Goal: Download file/media

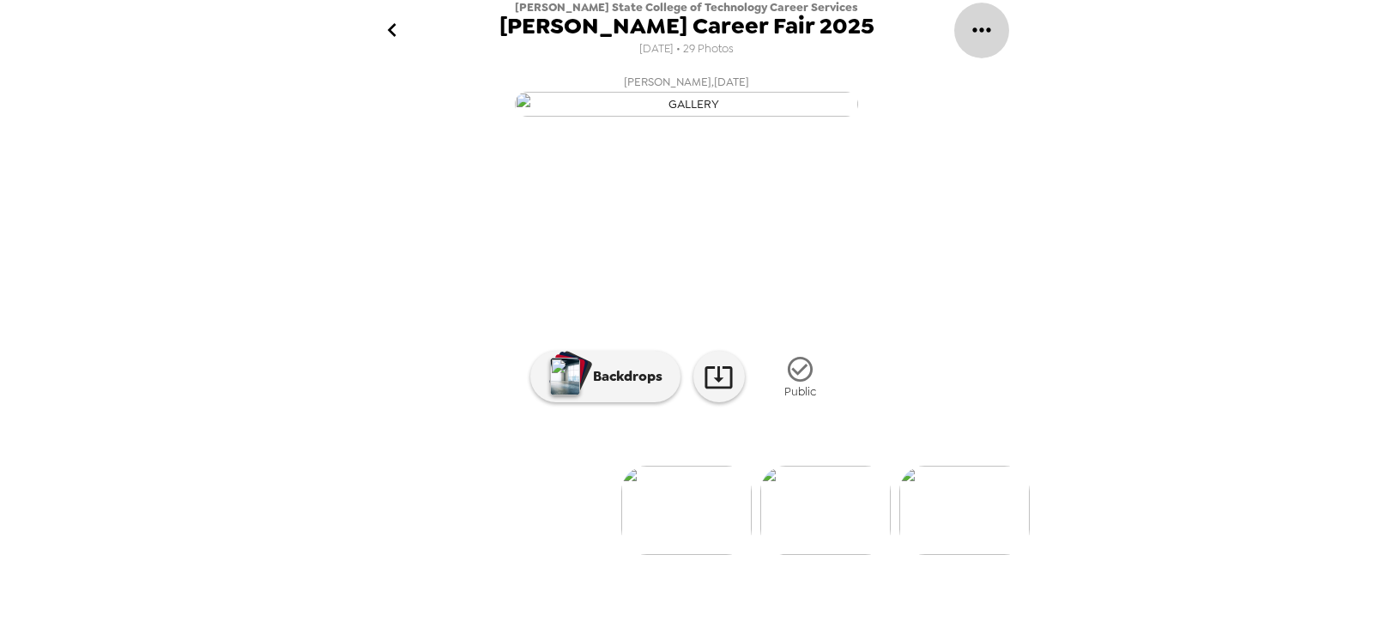
click at [965, 29] on button "gallery menu" at bounding box center [981, 31] width 56 height 56
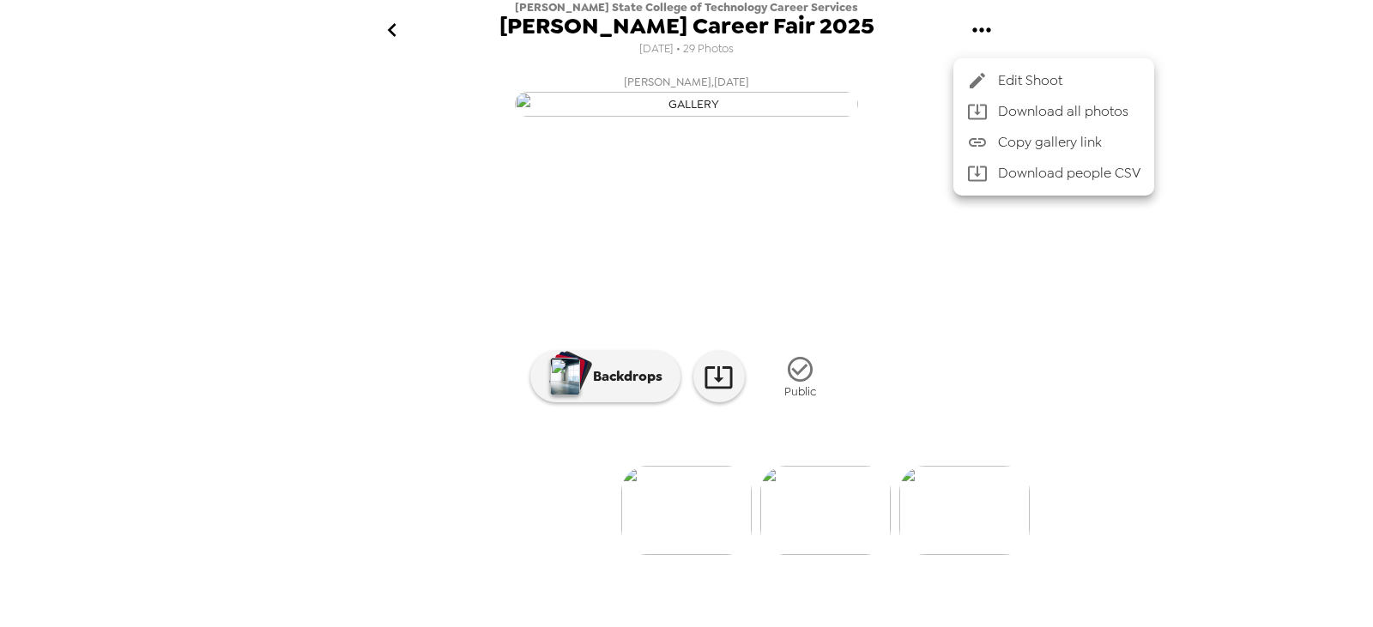
click at [1013, 100] on li "Download all photos" at bounding box center [1053, 111] width 201 height 31
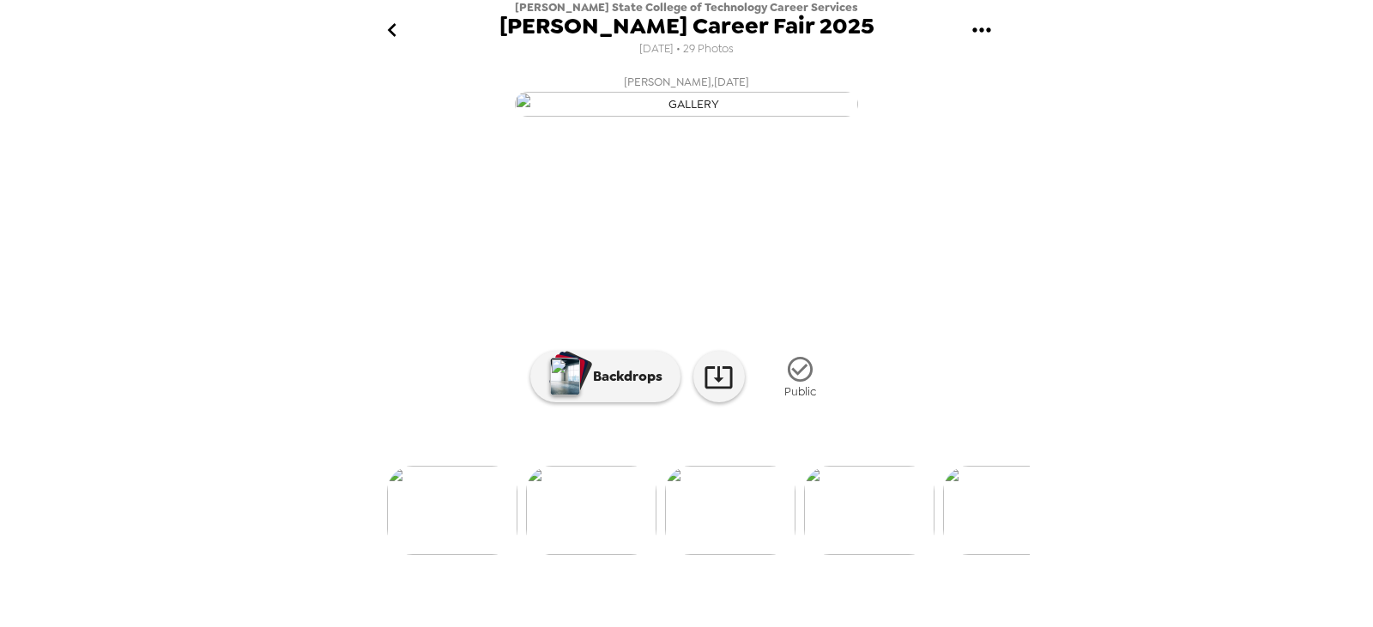
scroll to position [0, 240]
click at [538, 555] on img at bounding box center [585, 510] width 130 height 89
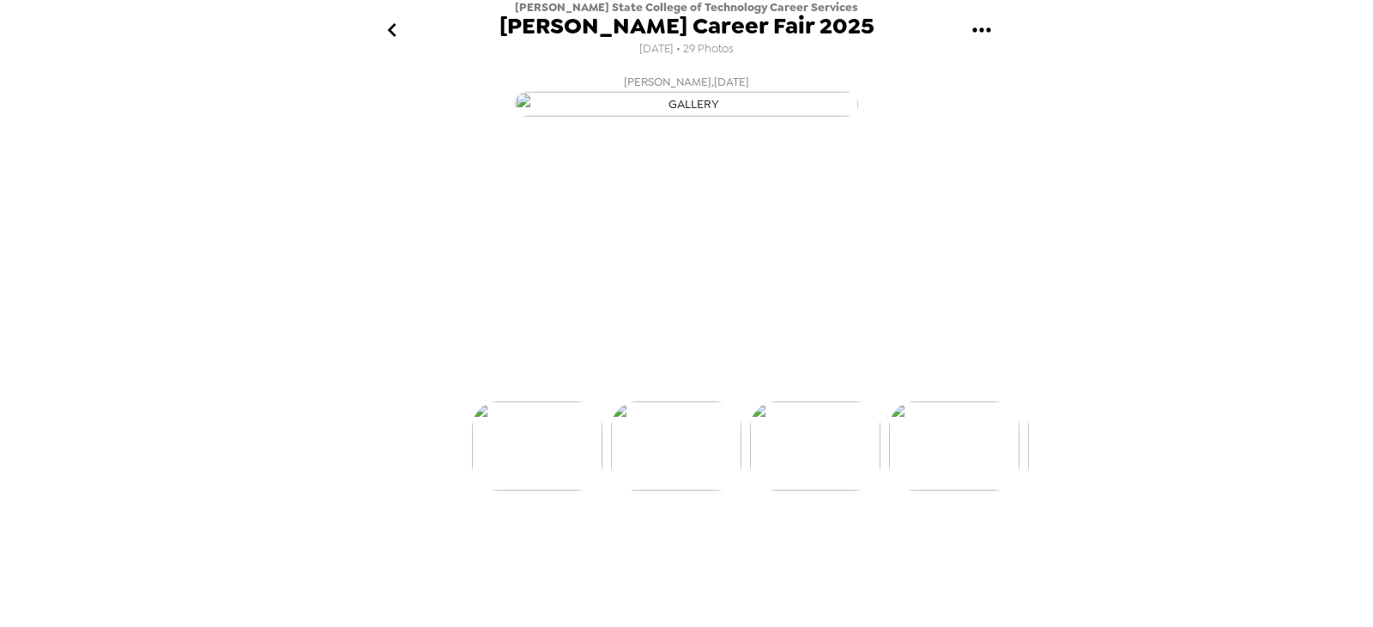
scroll to position [0, 139]
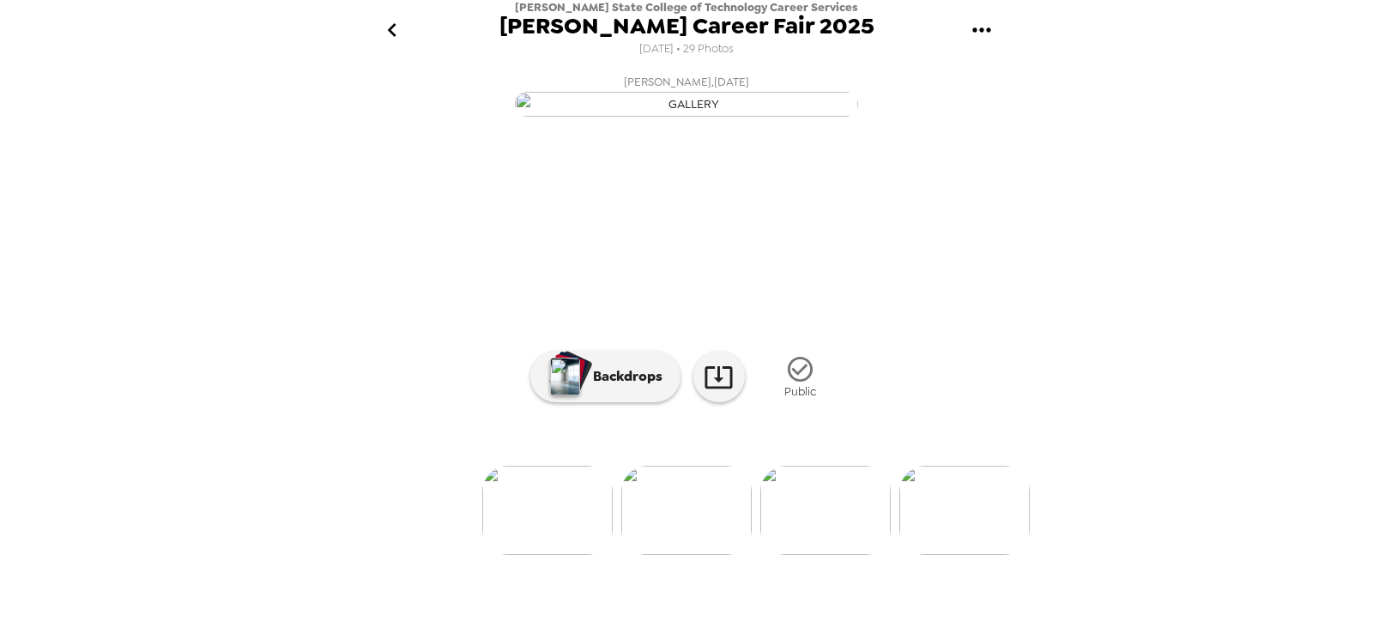
click at [672, 555] on img at bounding box center [686, 510] width 130 height 89
click at [825, 555] on img at bounding box center [860, 510] width 130 height 89
click at [825, 555] on img at bounding box center [827, 510] width 130 height 89
click at [821, 555] on img at bounding box center [827, 510] width 130 height 89
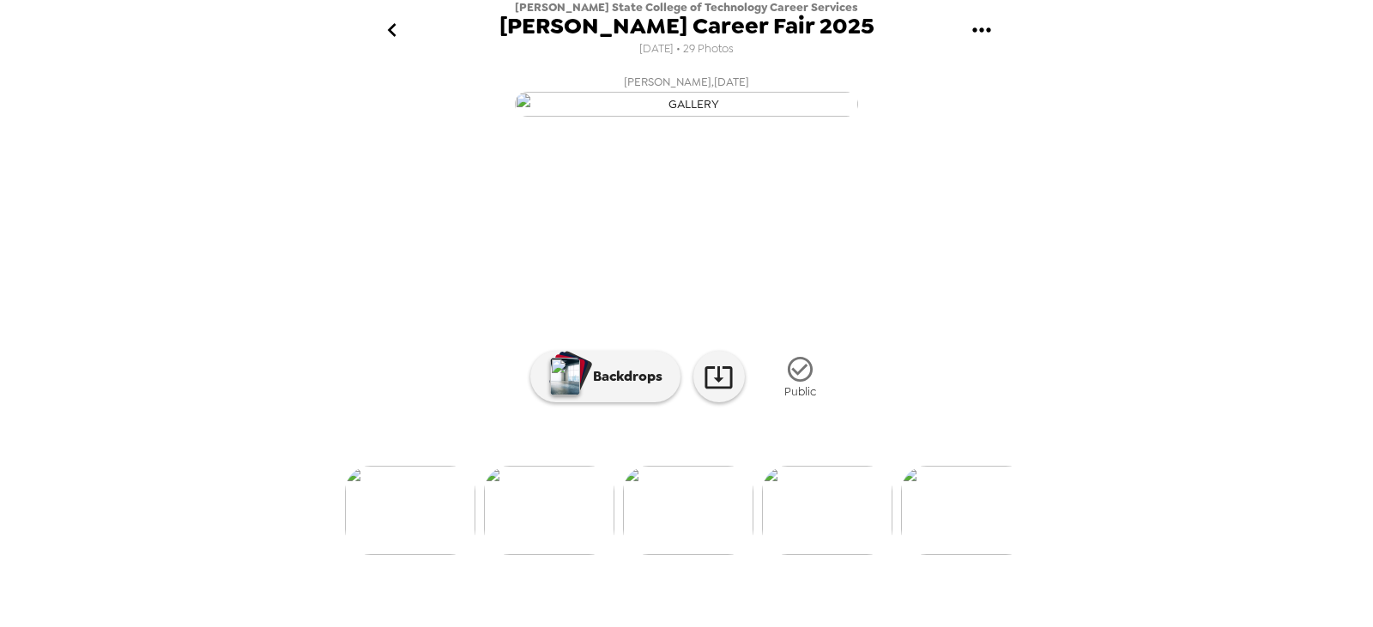
click at [820, 555] on img at bounding box center [827, 510] width 130 height 89
click at [734, 555] on img at bounding box center [689, 510] width 130 height 89
click at [799, 555] on img at bounding box center [828, 510] width 130 height 89
click at [838, 555] on img at bounding box center [828, 510] width 130 height 89
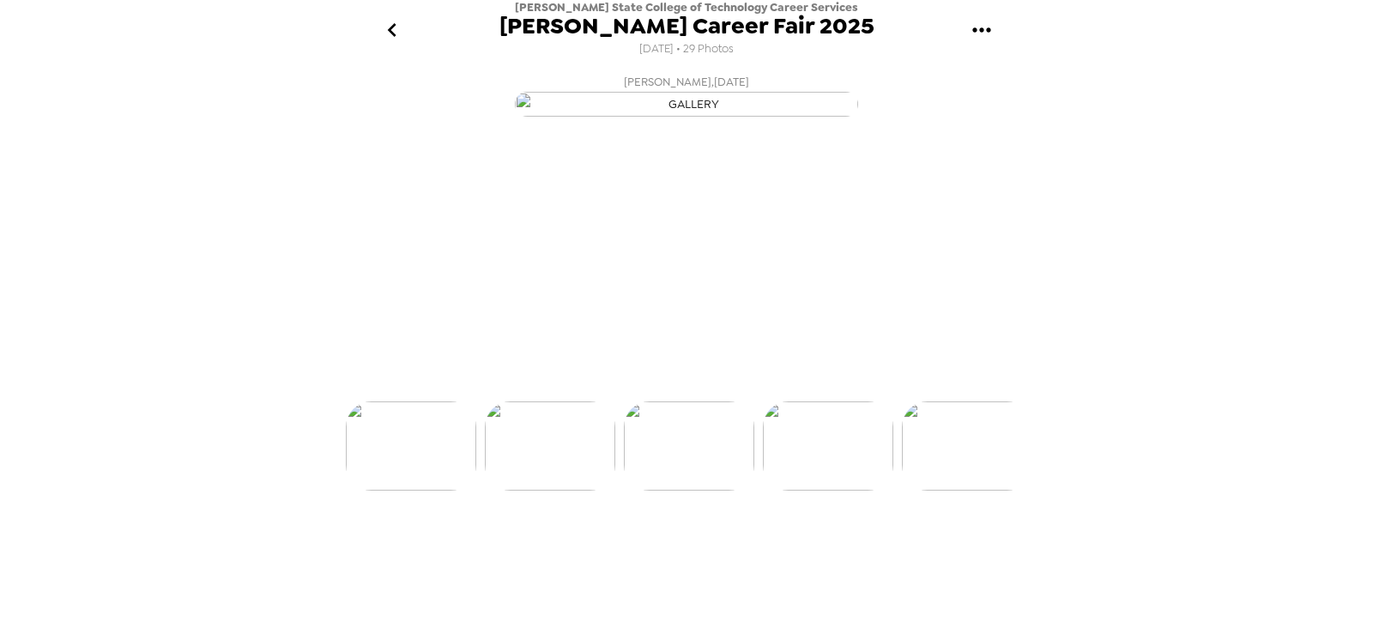
scroll to position [0, 1527]
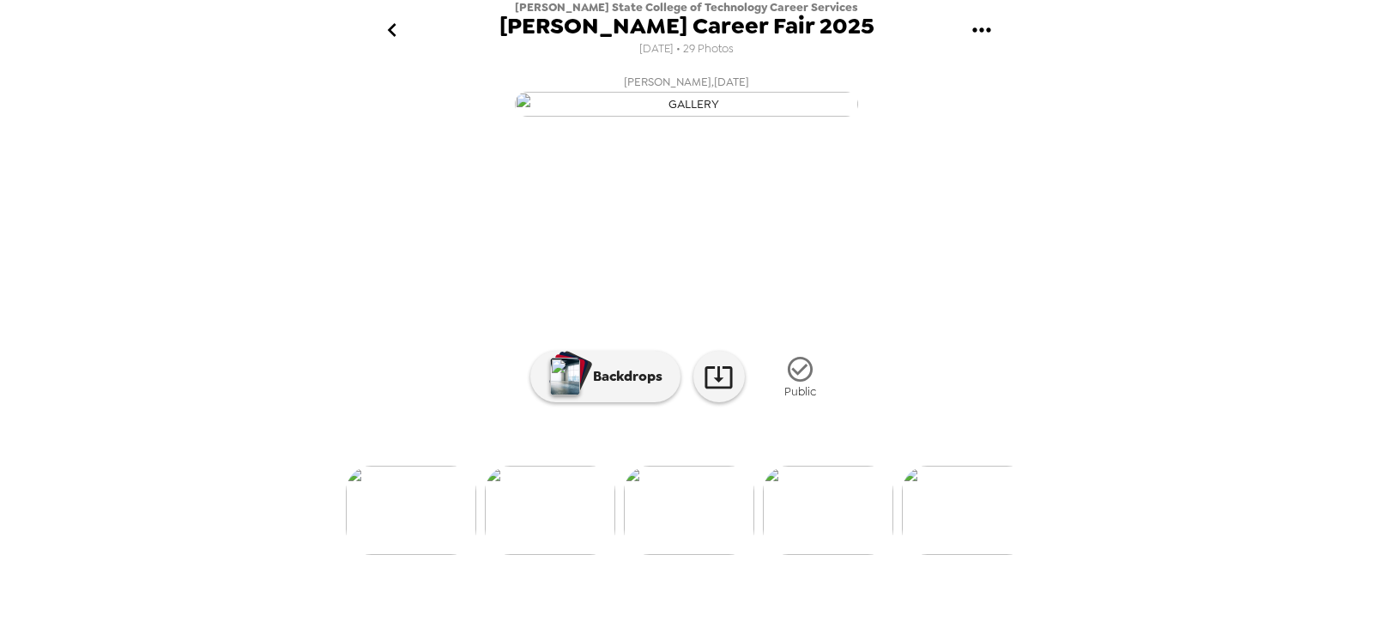
click at [823, 555] on img at bounding box center [828, 510] width 130 height 89
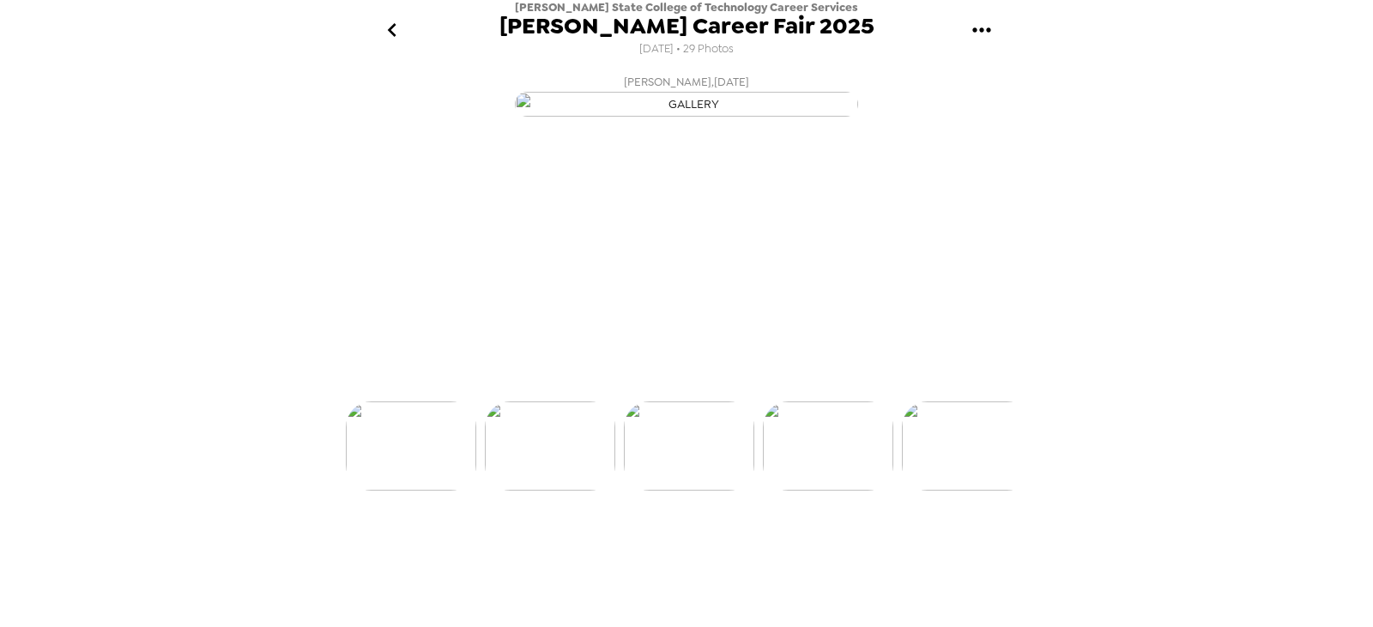
scroll to position [0, 0]
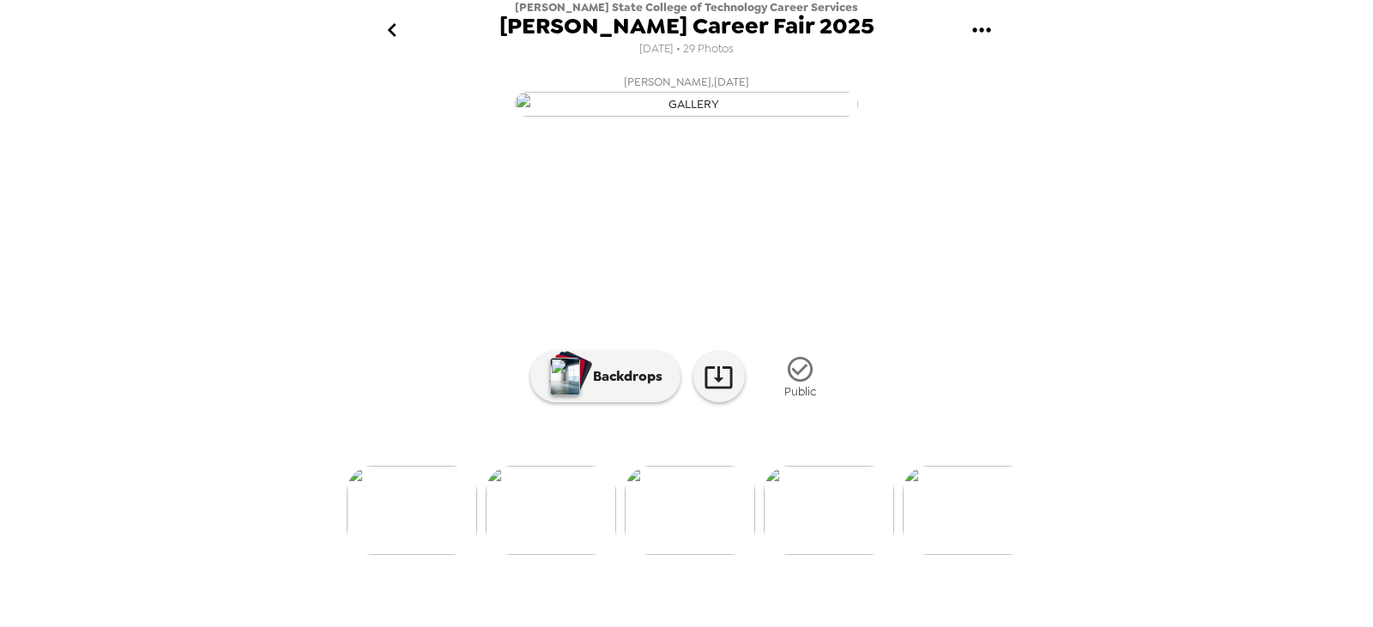
click at [826, 555] on img at bounding box center [829, 510] width 130 height 89
click at [843, 555] on img at bounding box center [829, 510] width 130 height 89
click at [840, 555] on img at bounding box center [829, 510] width 130 height 89
click at [854, 555] on img at bounding box center [830, 510] width 130 height 89
click at [844, 555] on img at bounding box center [830, 510] width 130 height 89
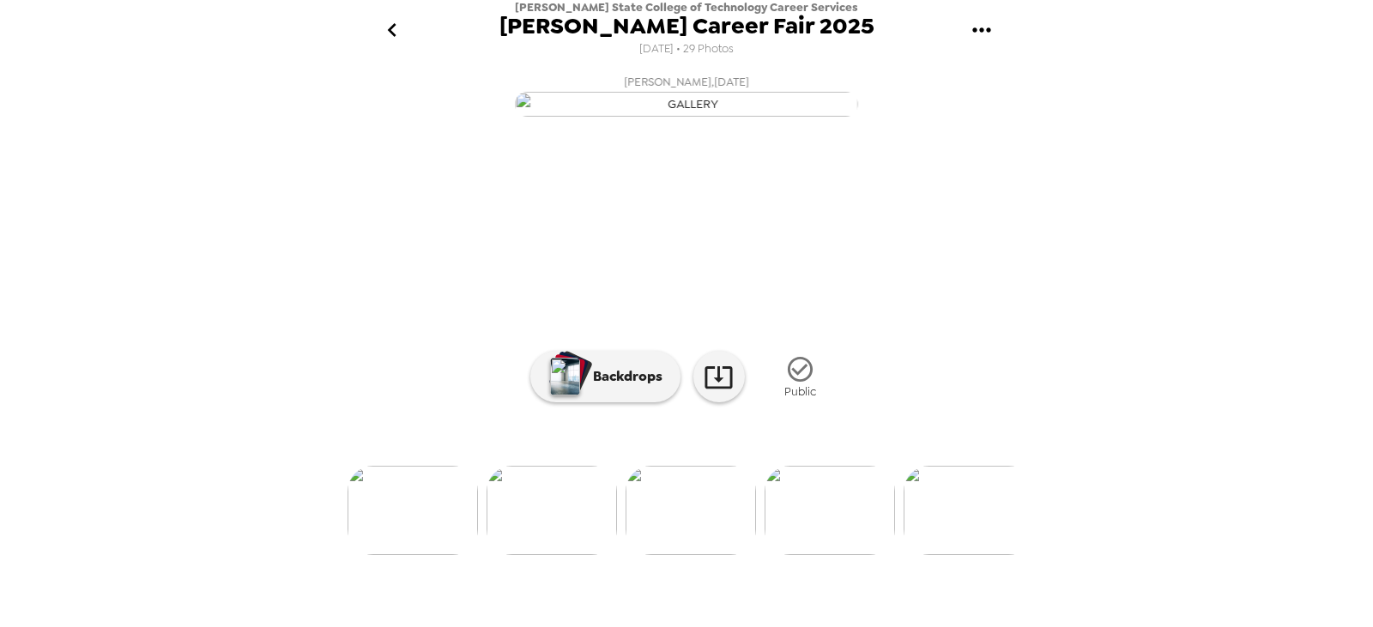
click at [846, 555] on img at bounding box center [830, 510] width 130 height 89
click at [854, 555] on img at bounding box center [830, 510] width 130 height 89
click at [843, 555] on img at bounding box center [830, 510] width 130 height 89
click at [851, 555] on img at bounding box center [830, 510] width 130 height 89
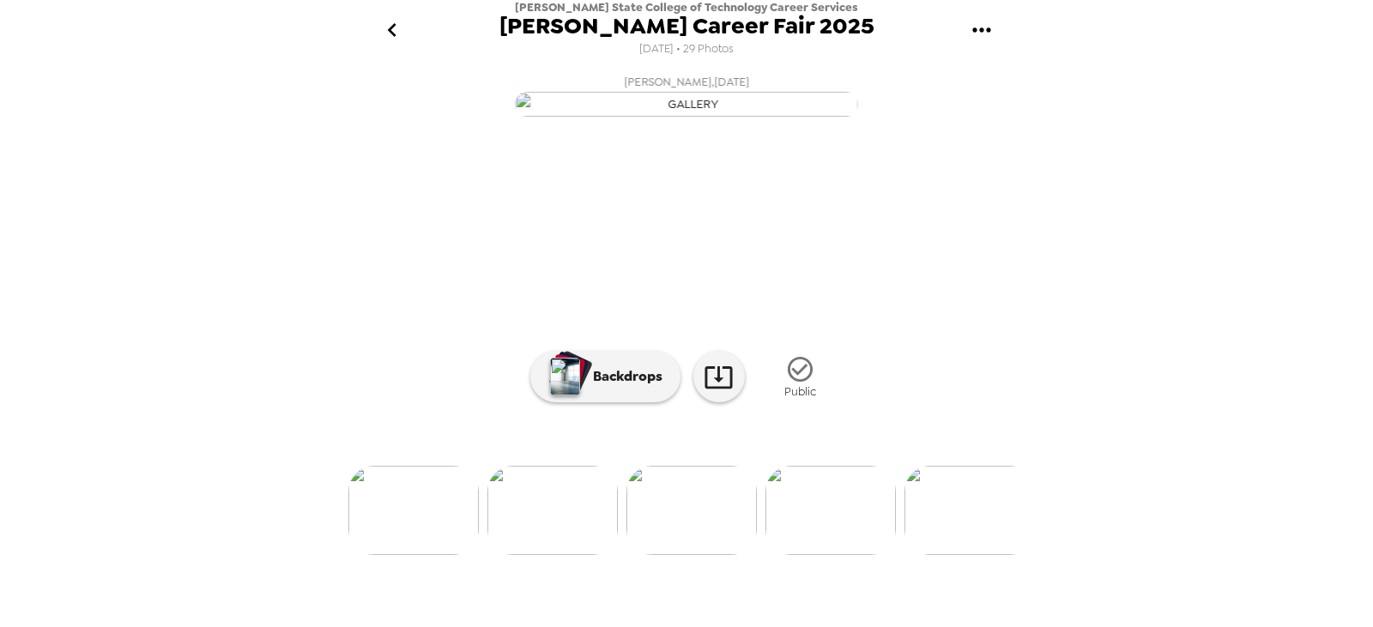
click at [960, 555] on img at bounding box center [969, 510] width 130 height 89
click at [849, 555] on img at bounding box center [831, 510] width 130 height 89
click at [940, 555] on img at bounding box center [970, 510] width 130 height 89
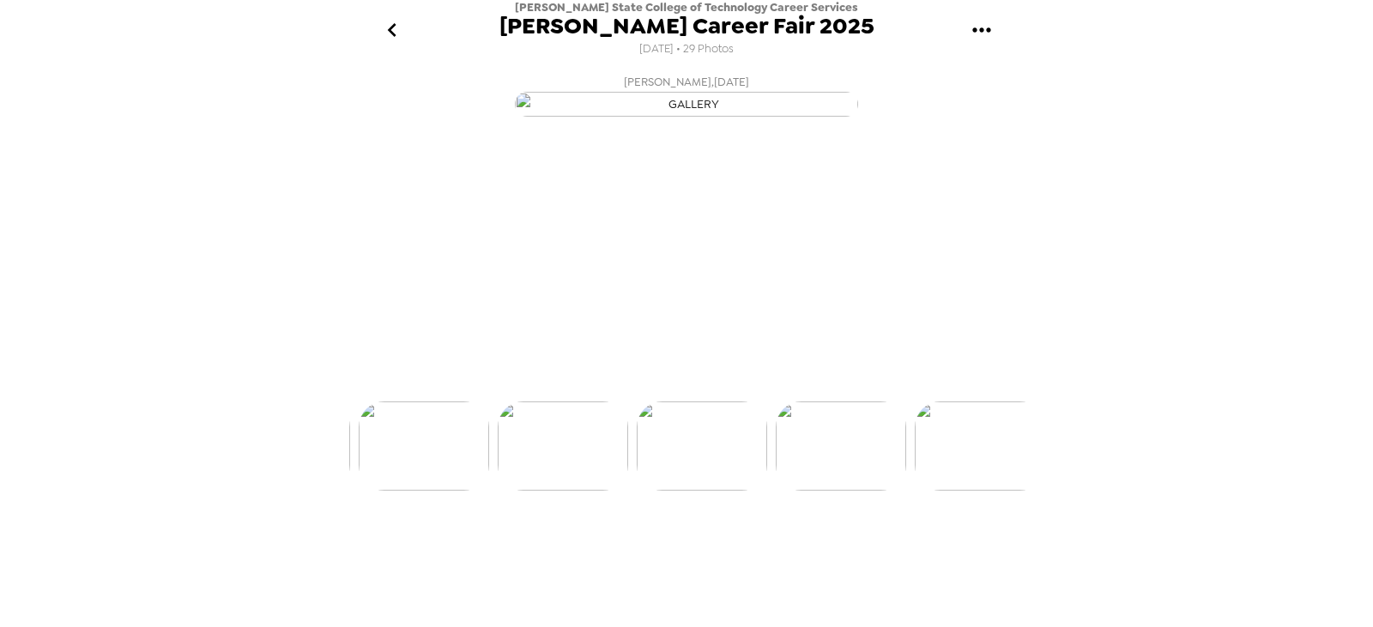
scroll to position [0, 3607]
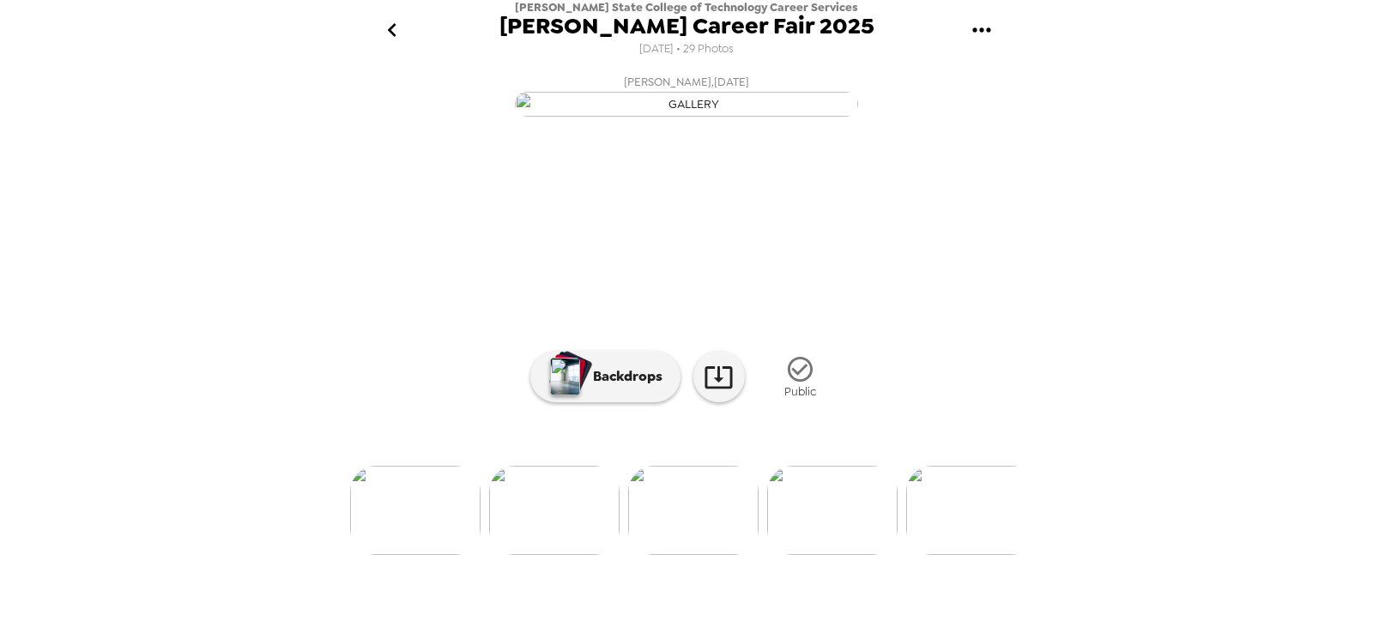
click at [946, 555] on img at bounding box center [971, 510] width 130 height 89
